Goal: Information Seeking & Learning: Find specific page/section

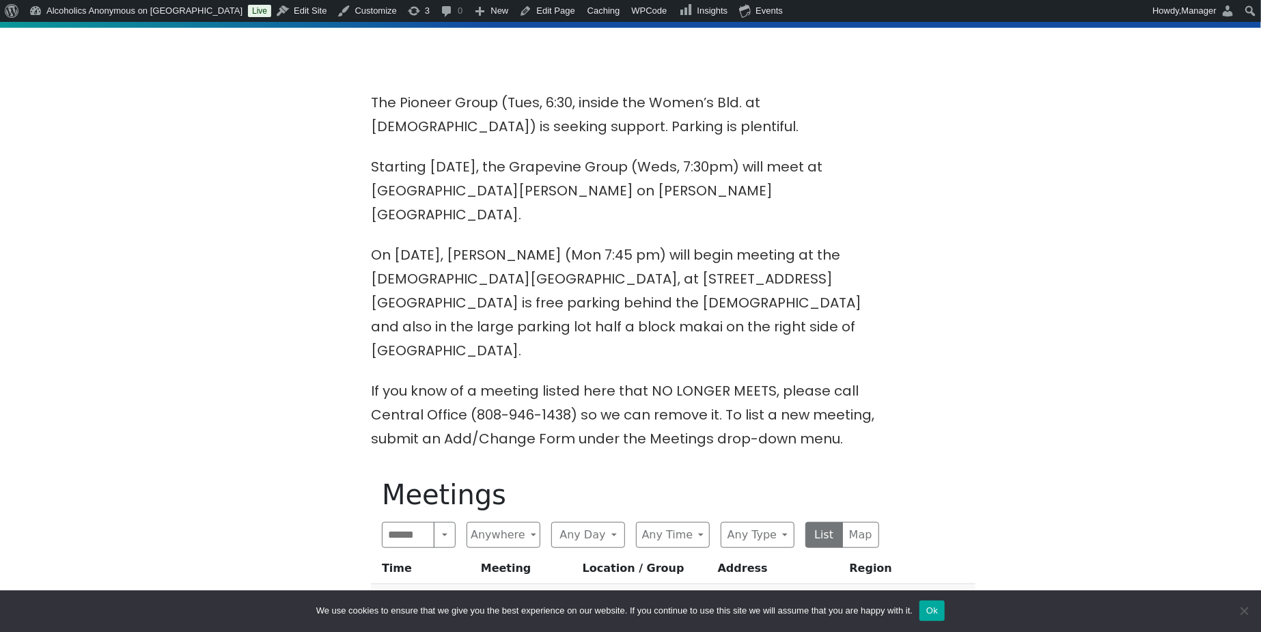
scroll to position [546, 0]
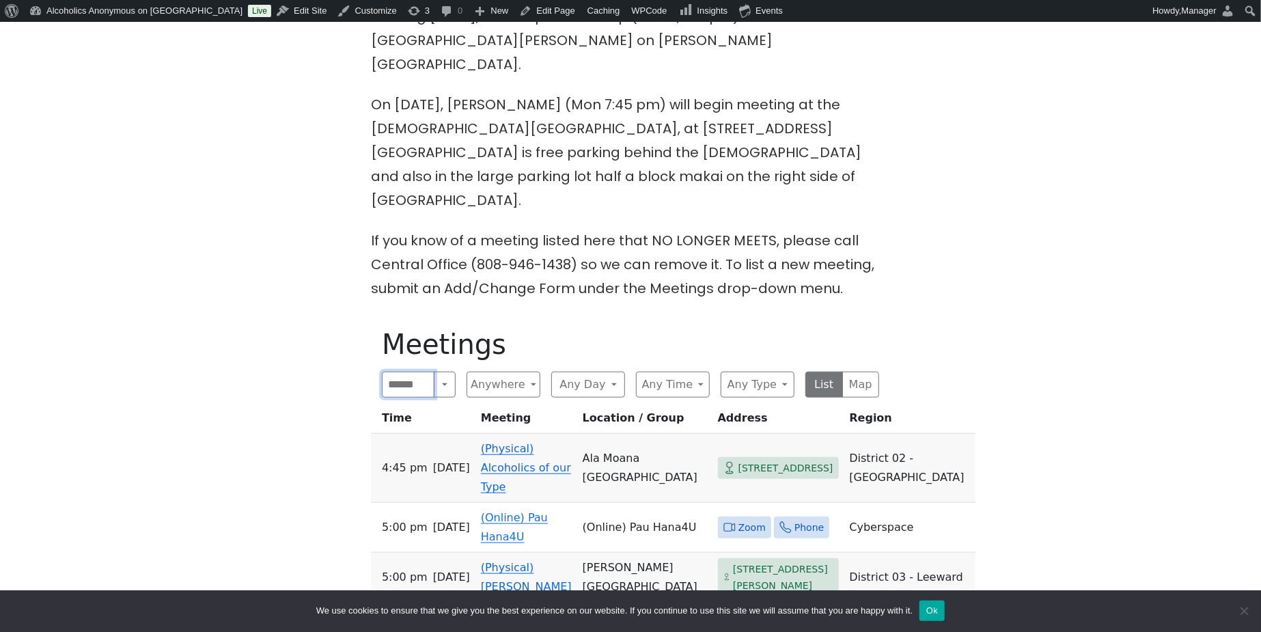
click at [387, 372] on input "Search" at bounding box center [408, 385] width 53 height 26
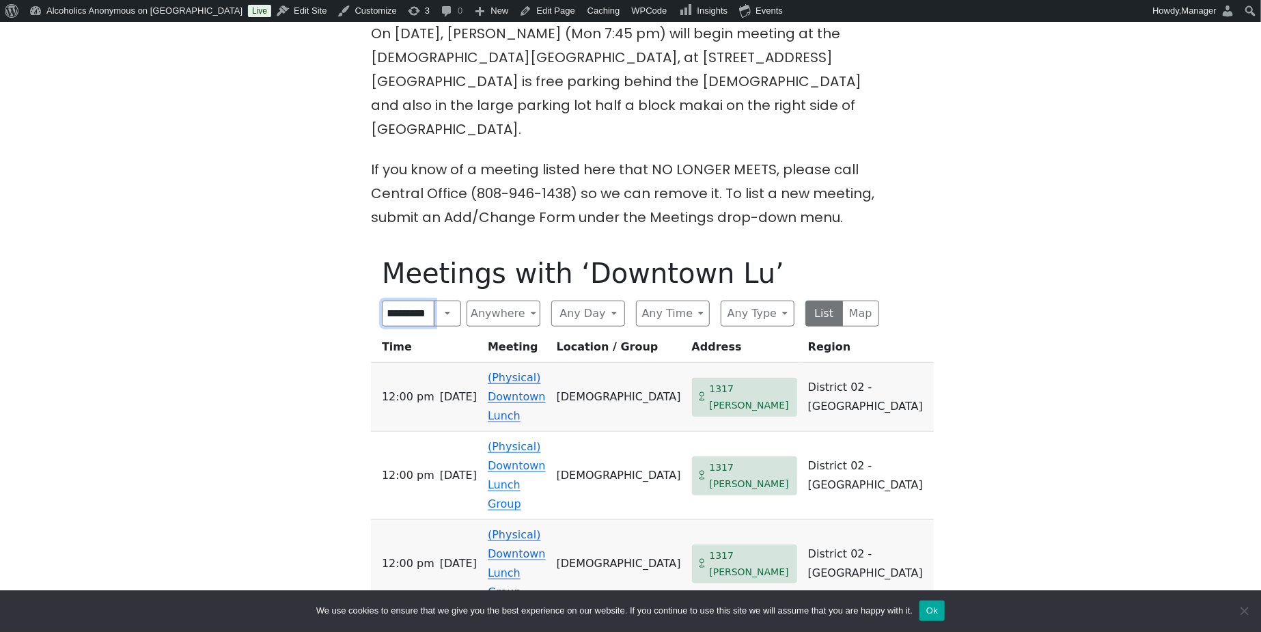
scroll to position [637, 0]
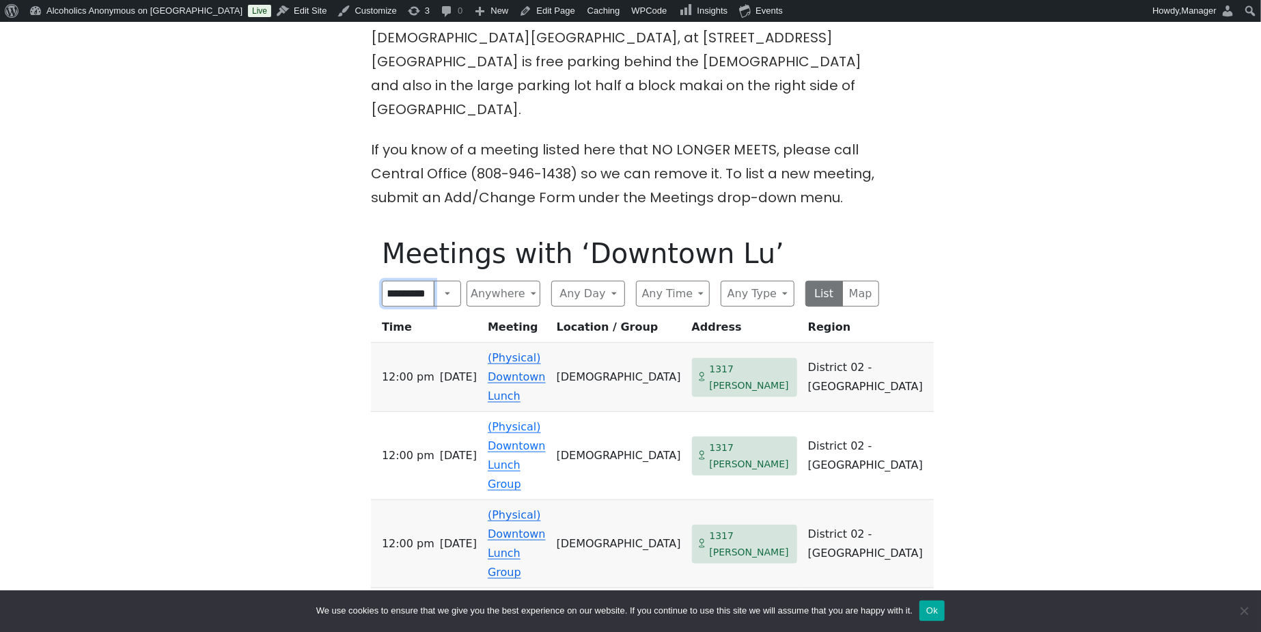
type input "**********"
click at [522, 351] on link "(Physical) Downtown Lunch" at bounding box center [517, 376] width 58 height 51
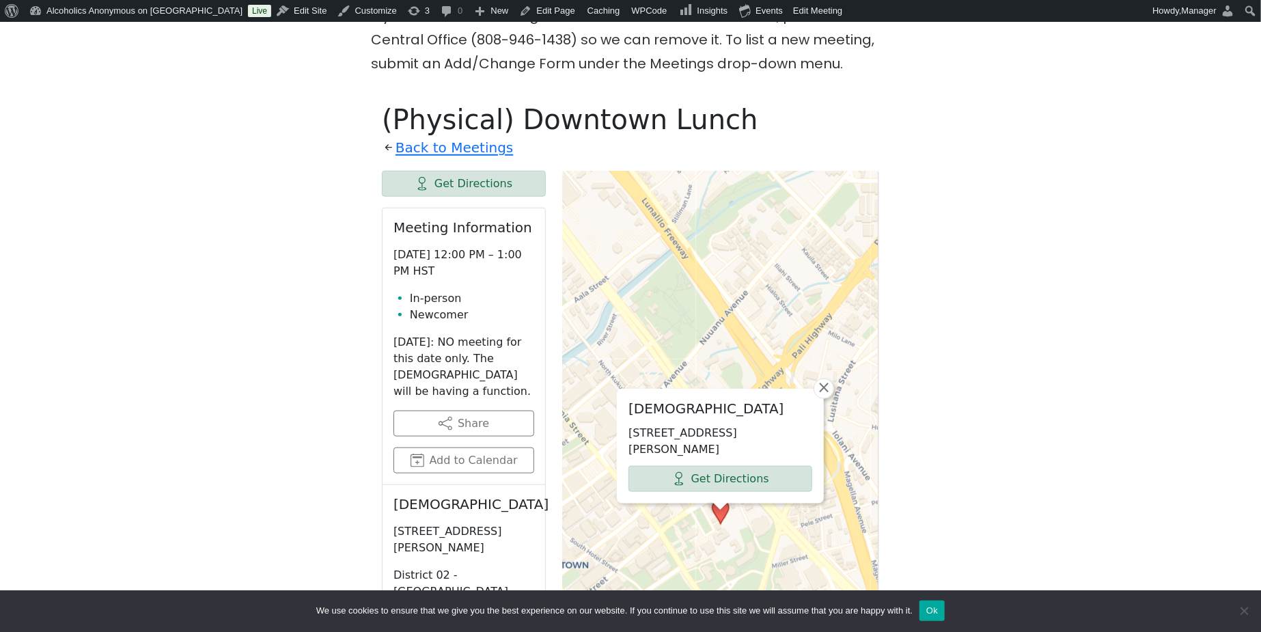
scroll to position [773, 0]
